Goal: Check status: Check status

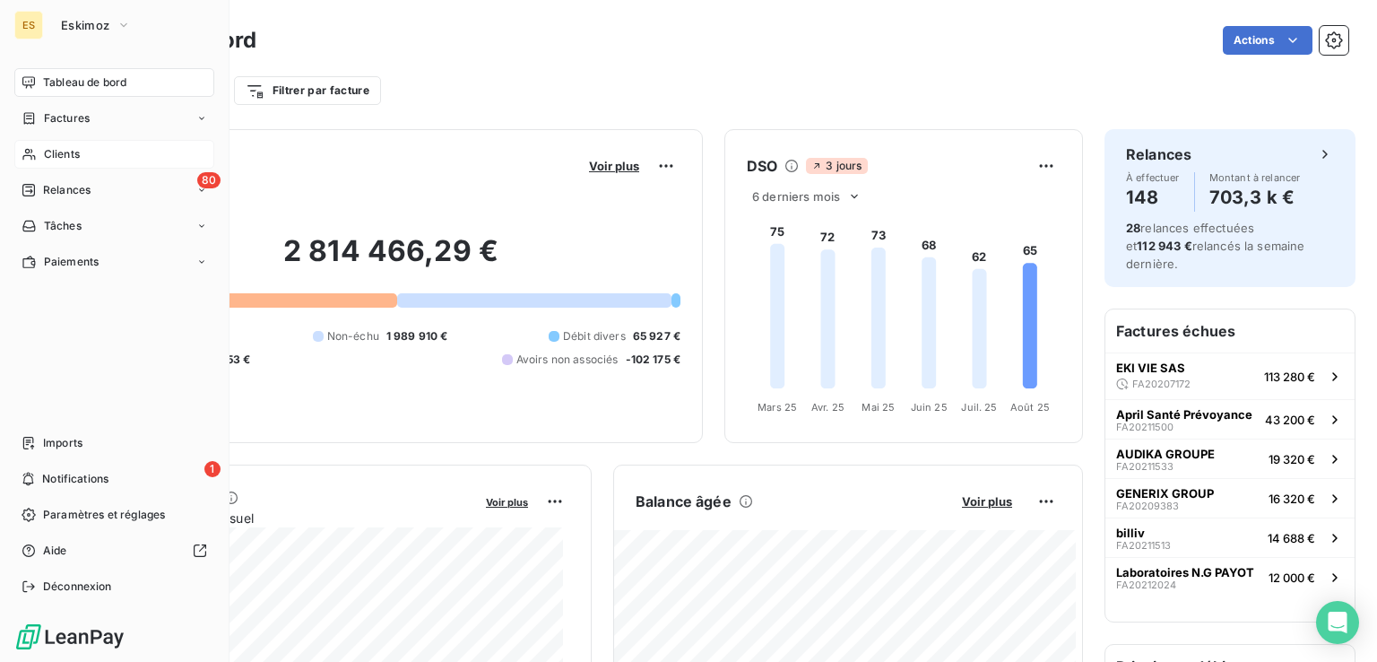
click at [51, 152] on span "Clients" at bounding box center [62, 154] width 36 height 16
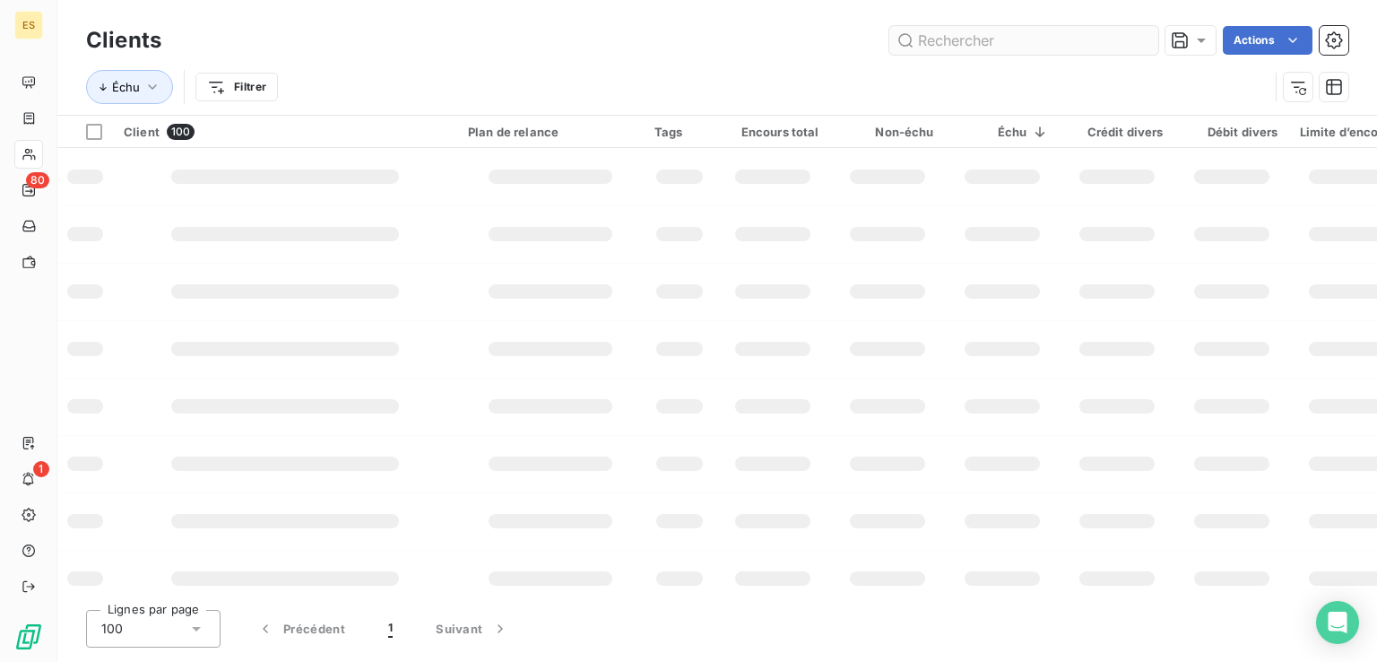
click at [915, 48] on input "text" at bounding box center [1023, 40] width 269 height 29
type input "FRANCE TRAV"
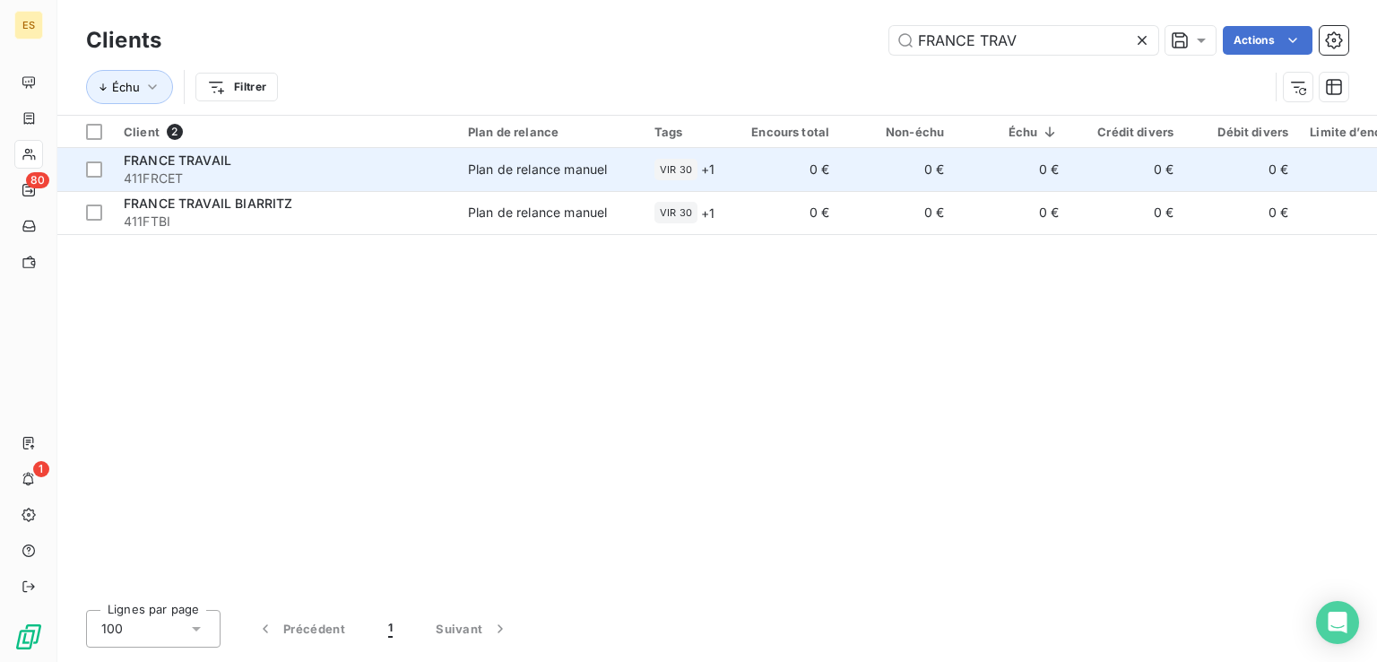
click at [312, 170] on span "411FRCET" at bounding box center [285, 178] width 323 height 18
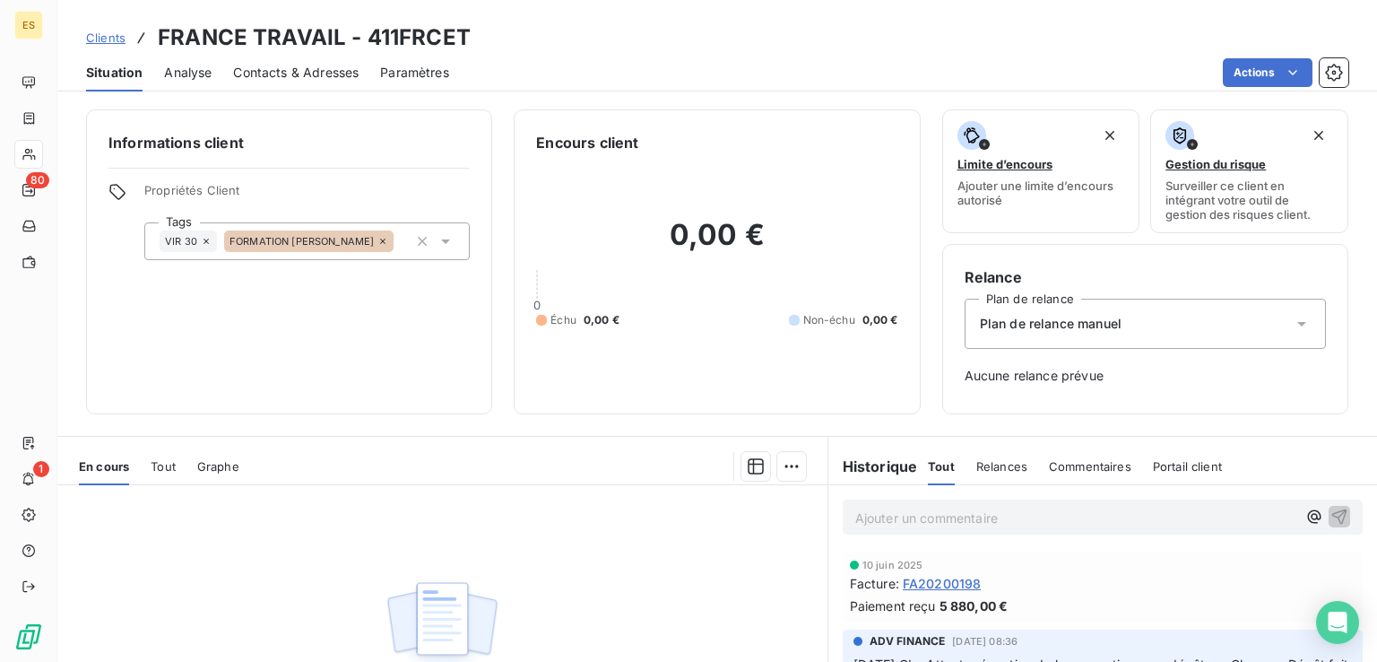
click at [171, 465] on span "Tout" at bounding box center [163, 466] width 25 height 14
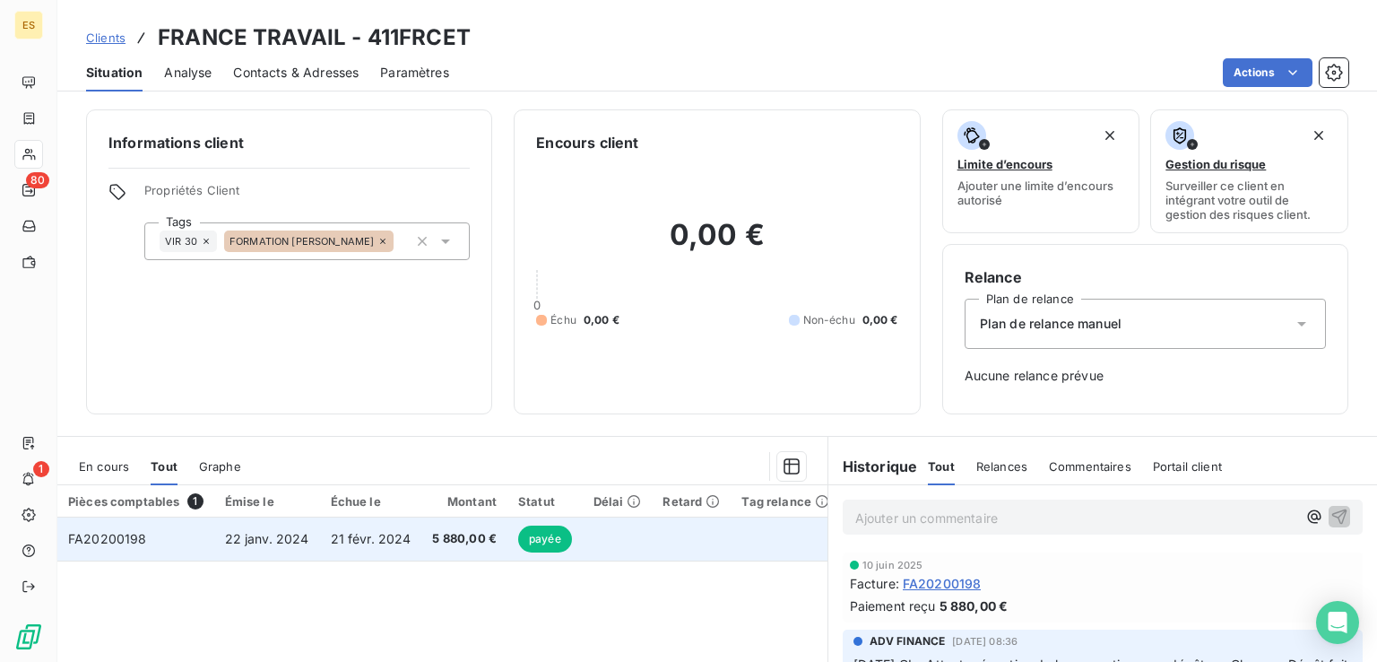
click at [130, 540] on span "FA20200198" at bounding box center [107, 538] width 79 height 15
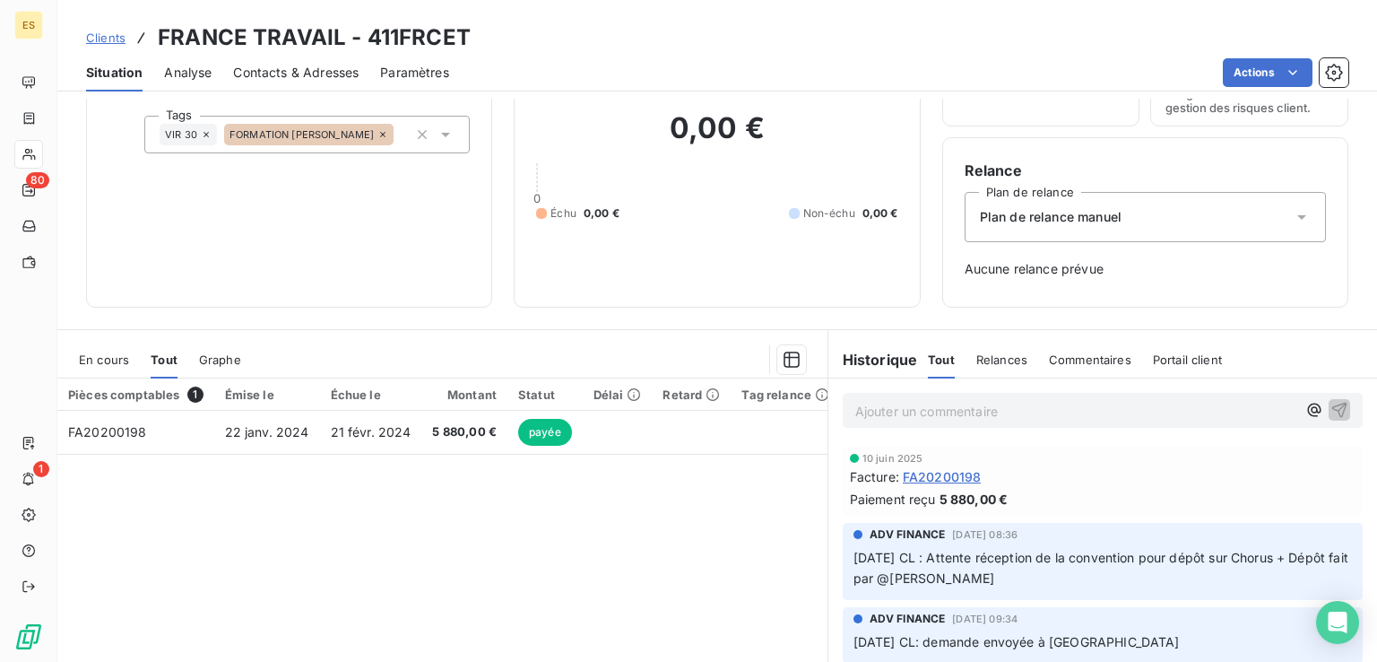
scroll to position [221, 0]
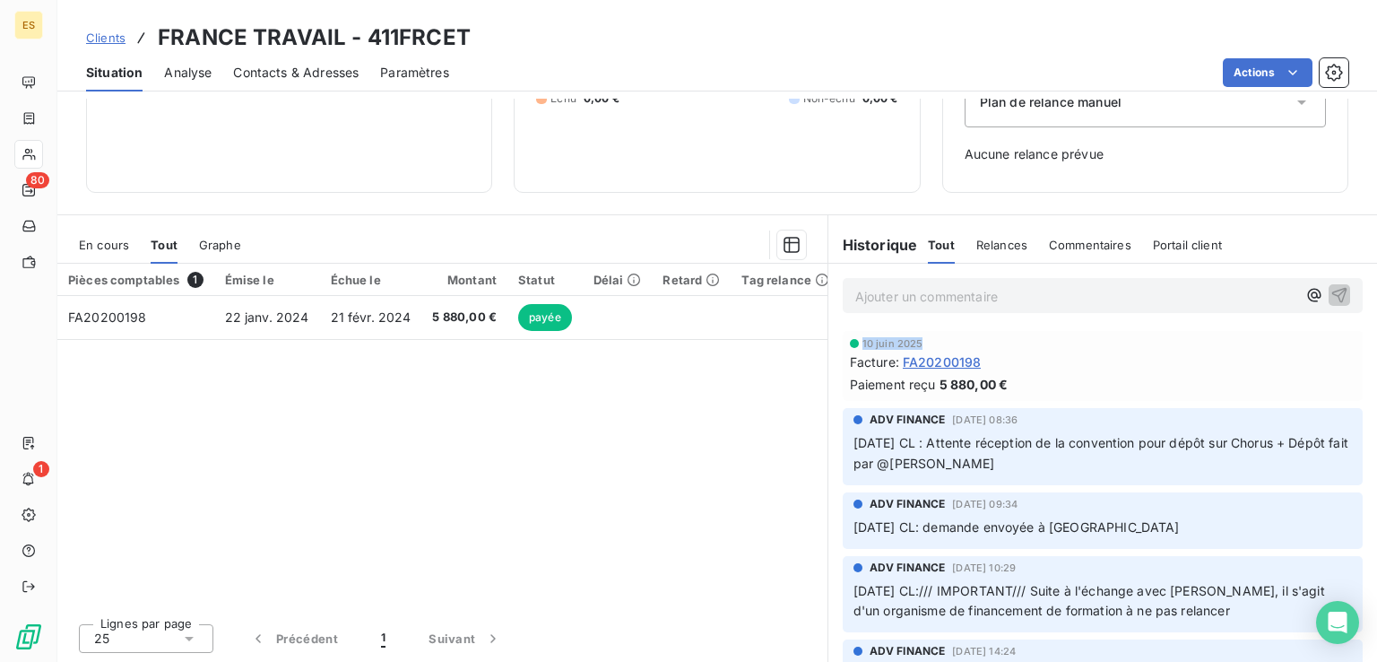
drag, startPoint x: 850, startPoint y: 342, endPoint x: 919, endPoint y: 343, distance: 69.0
click at [919, 343] on div "10 juin 2025" at bounding box center [1103, 343] width 506 height 11
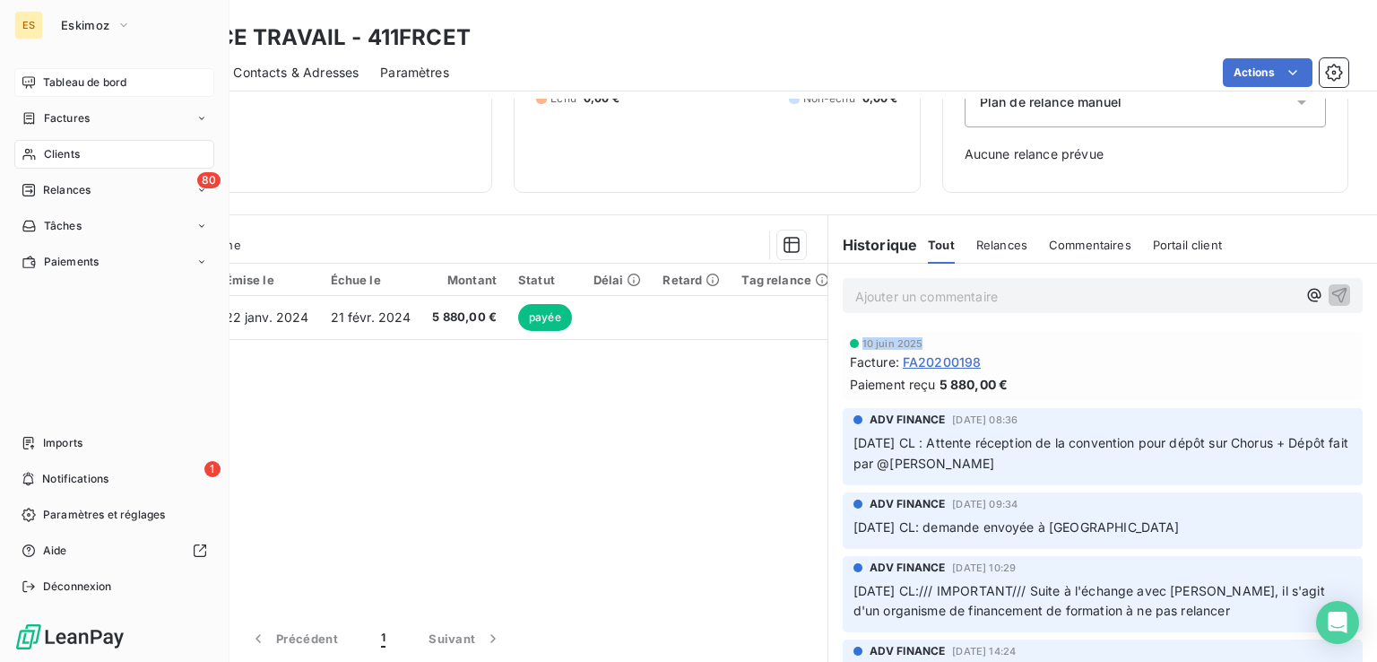
click at [54, 82] on span "Tableau de bord" at bounding box center [84, 82] width 83 height 16
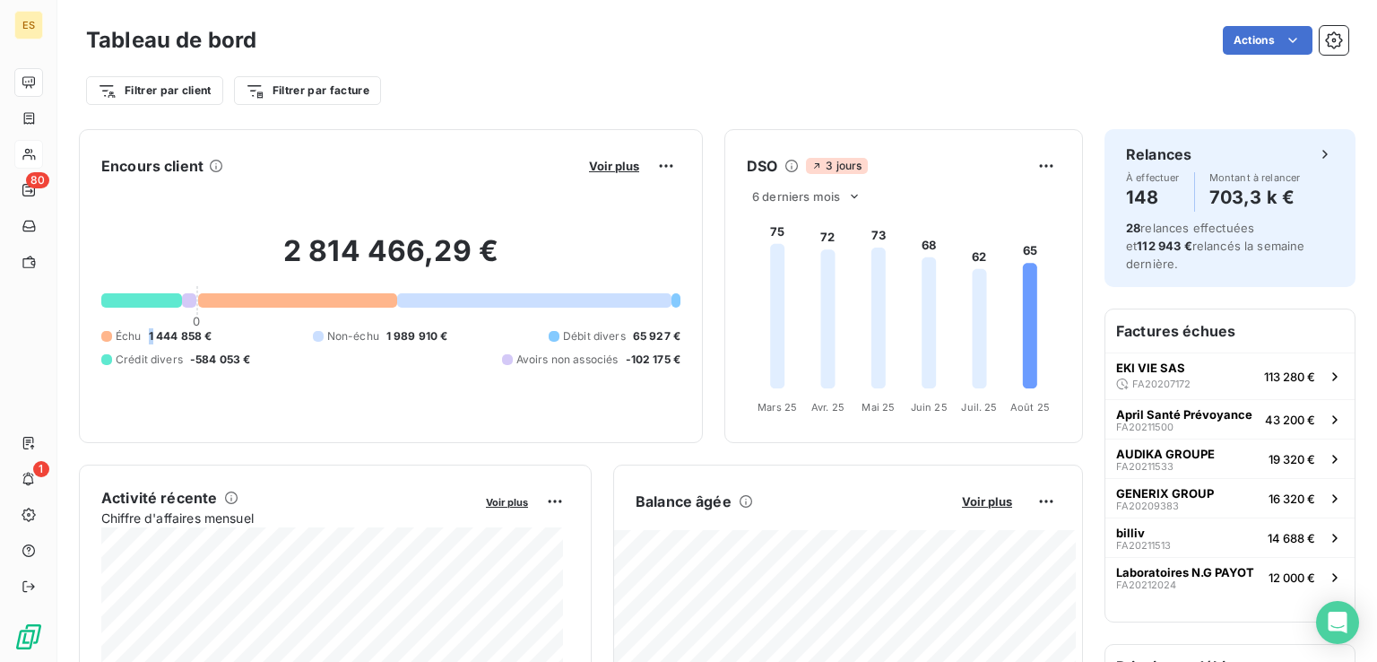
drag, startPoint x: 142, startPoint y: 338, endPoint x: 233, endPoint y: 330, distance: 91.8
click at [184, 338] on div "Échu 1 444 858 €" at bounding box center [156, 336] width 110 height 16
click at [351, 371] on div "2 814 466,29 € 0 Échu 1 444 858 € Non-échu 1 989 910 € Débit divers 65 927 € Cr…" at bounding box center [390, 300] width 579 height 240
drag, startPoint x: 145, startPoint y: 340, endPoint x: 228, endPoint y: 338, distance: 82.5
click at [228, 338] on div "Échu 1 444 858 € Non-échu 1 989 910 € Débit divers 65 927 € Crédit divers -584 …" at bounding box center [390, 347] width 579 height 39
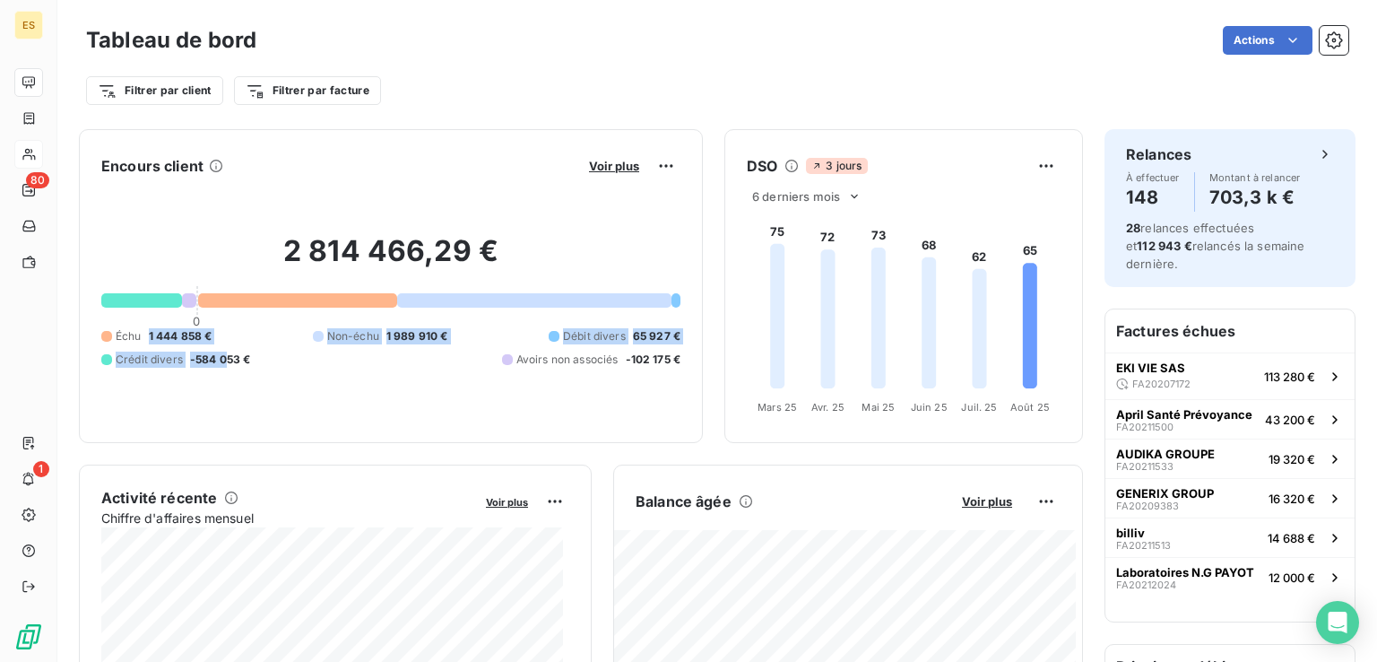
click at [212, 335] on span "1 444 858 €" at bounding box center [181, 336] width 64 height 16
drag, startPoint x: 140, startPoint y: 334, endPoint x: 211, endPoint y: 333, distance: 70.8
click at [211, 333] on div "Échu 1 444 858 €" at bounding box center [156, 336] width 110 height 16
drag, startPoint x: 211, startPoint y: 360, endPoint x: 273, endPoint y: 364, distance: 62.0
click at [241, 363] on span "-584 053 €" at bounding box center [220, 359] width 61 height 16
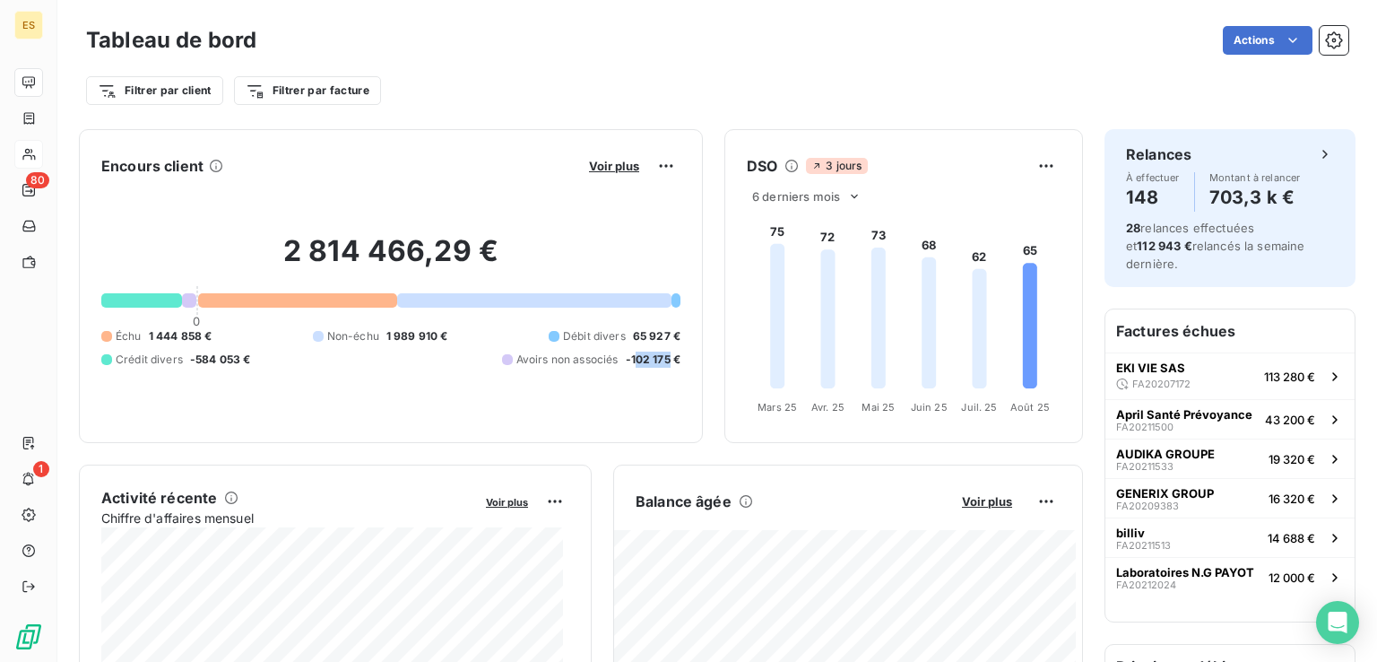
drag, startPoint x: 642, startPoint y: 359, endPoint x: 656, endPoint y: 360, distance: 14.4
click at [656, 359] on span "-102 175 €" at bounding box center [654, 359] width 56 height 16
drag, startPoint x: 620, startPoint y: 334, endPoint x: 653, endPoint y: 341, distance: 32.9
click at [653, 341] on span "65 927 €" at bounding box center [657, 336] width 48 height 16
click at [617, 381] on div "2 814 466,29 € 0 Échu 1 444 858 € Non-échu 1 989 910 € Débit divers 65 927 € Cr…" at bounding box center [390, 300] width 579 height 240
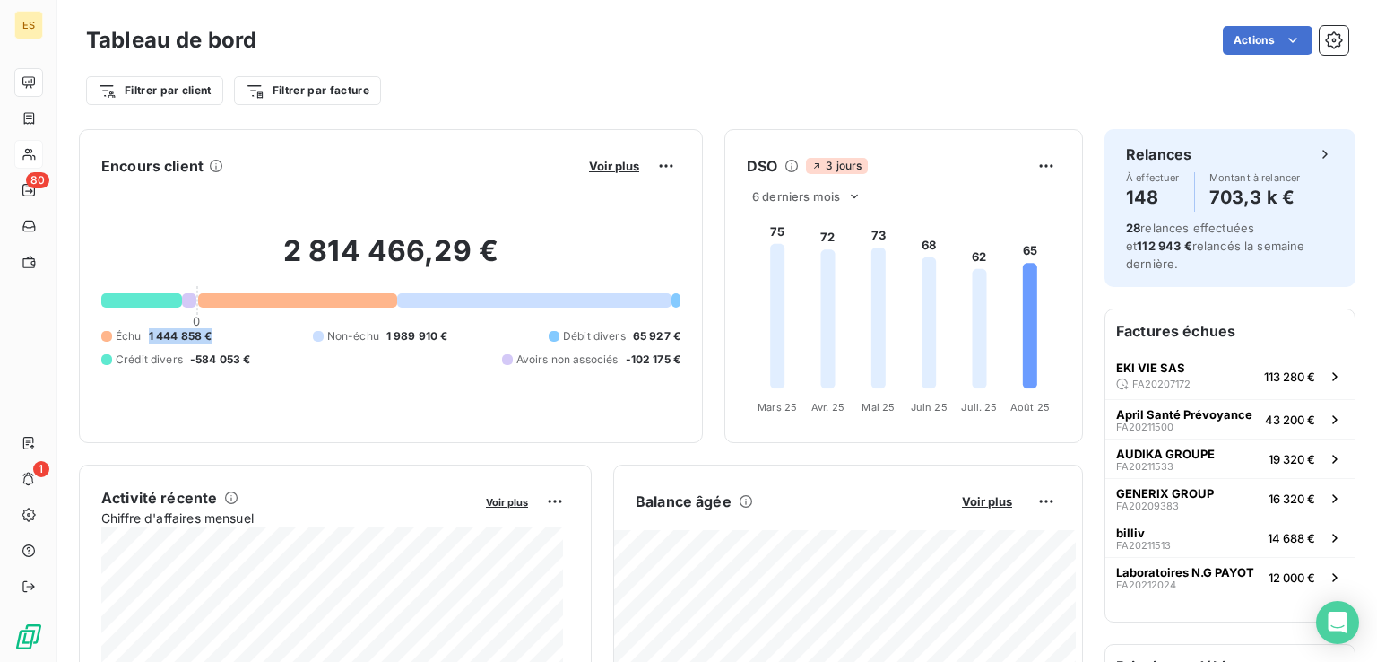
drag, startPoint x: 146, startPoint y: 334, endPoint x: 216, endPoint y: 343, distance: 70.5
click at [216, 343] on div "Échu 1 444 858 € Non-échu 1 989 910 € Débit divers 65 927 € Crédit divers -584 …" at bounding box center [390, 347] width 579 height 39
drag, startPoint x: 194, startPoint y: 360, endPoint x: 248, endPoint y: 369, distance: 55.4
click at [226, 364] on span "-584 053 €" at bounding box center [220, 359] width 61 height 16
click at [635, 364] on span "-102 175 €" at bounding box center [654, 359] width 56 height 16
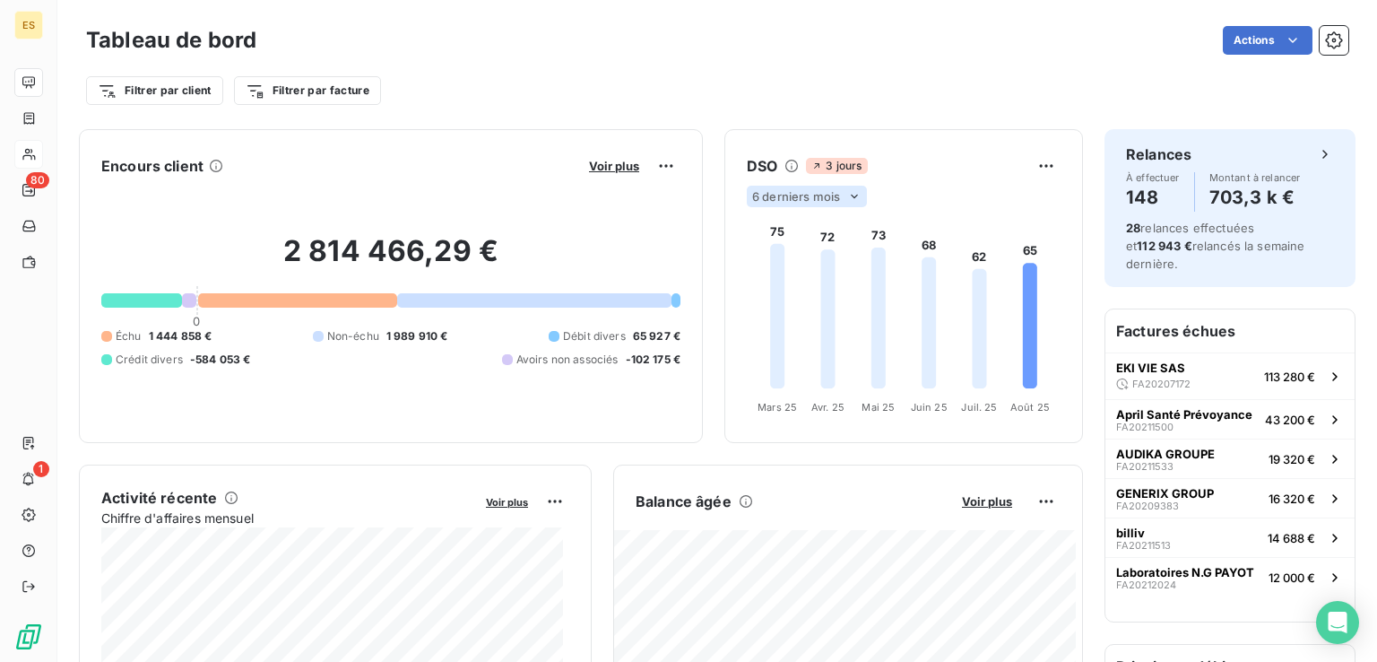
click at [781, 194] on span "6 derniers mois" at bounding box center [796, 196] width 88 height 14
click at [769, 263] on li "12" at bounding box center [809, 266] width 118 height 32
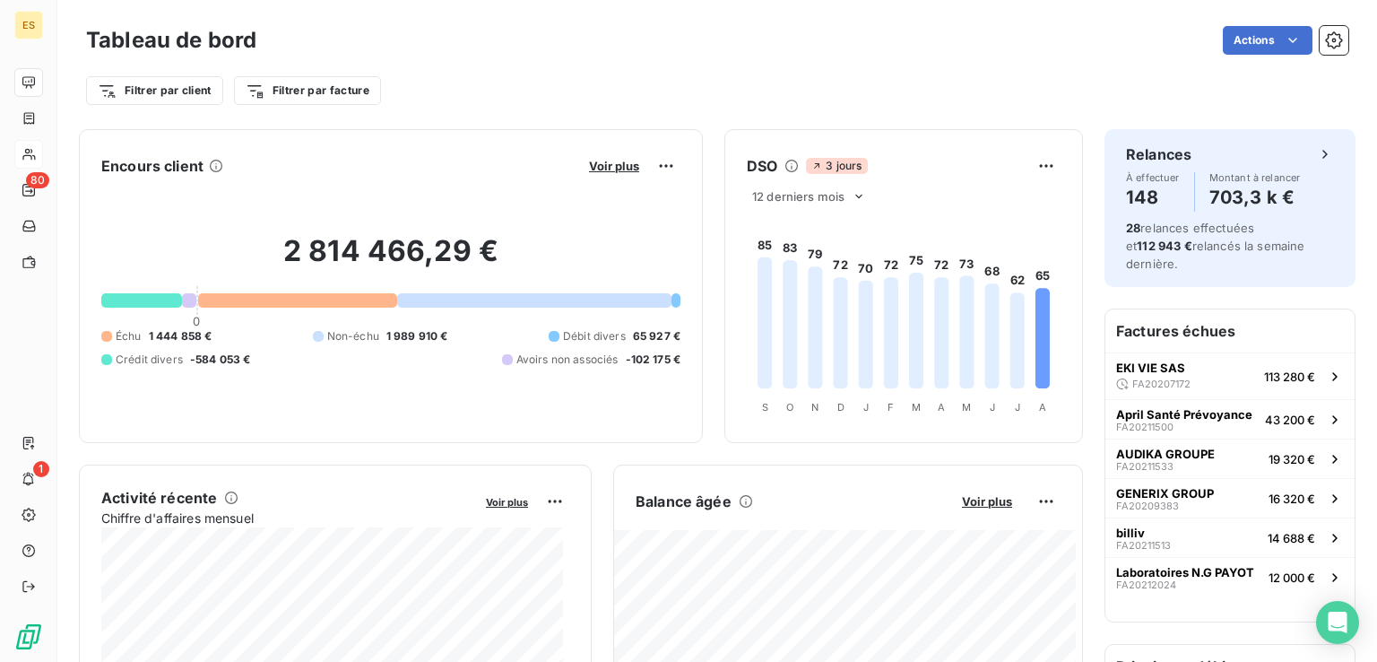
drag, startPoint x: 819, startPoint y: 267, endPoint x: 835, endPoint y: 267, distance: 16.1
click at [835, 267] on foreignobject at bounding box center [903, 313] width 357 height 213
click at [1002, 284] on foreignobject at bounding box center [903, 313] width 357 height 213
click at [981, 273] on foreignobject at bounding box center [903, 313] width 357 height 213
click at [975, 270] on foreignobject at bounding box center [903, 313] width 357 height 213
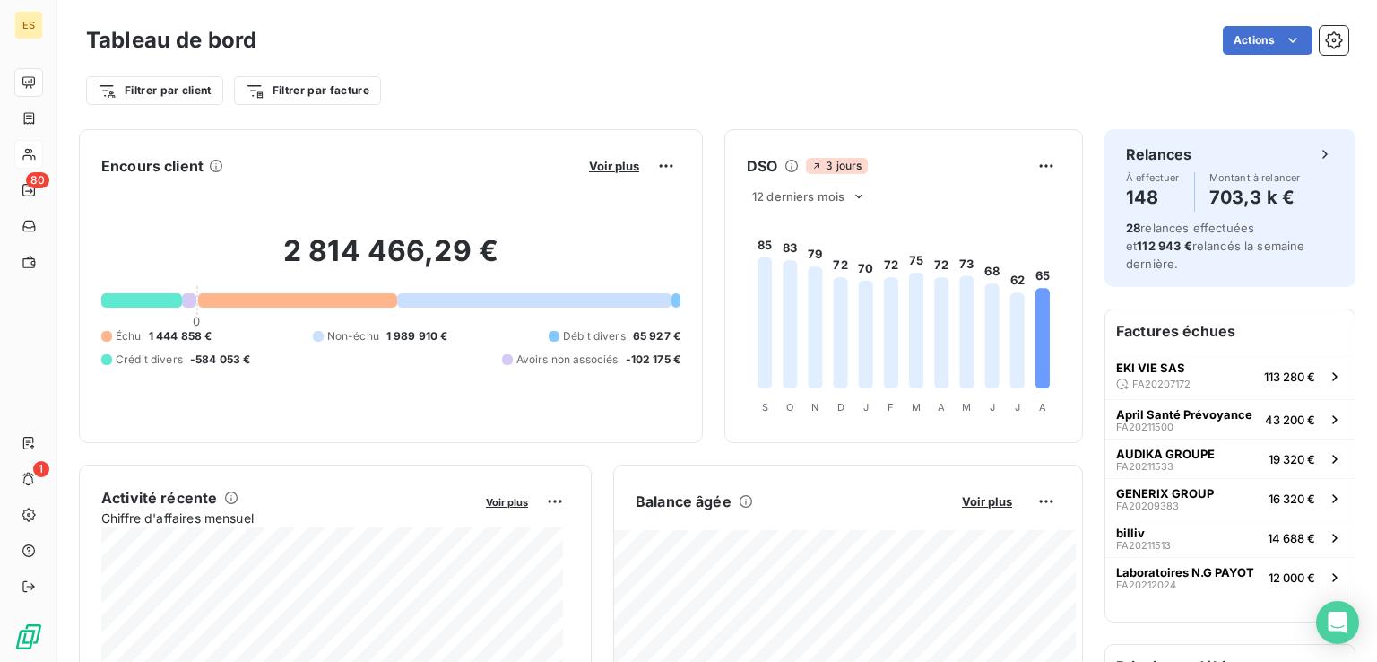
click at [1001, 284] on foreignobject at bounding box center [903, 313] width 357 height 213
click at [1034, 284] on foreignobject at bounding box center [903, 313] width 357 height 213
